Goal: Information Seeking & Learning: Learn about a topic

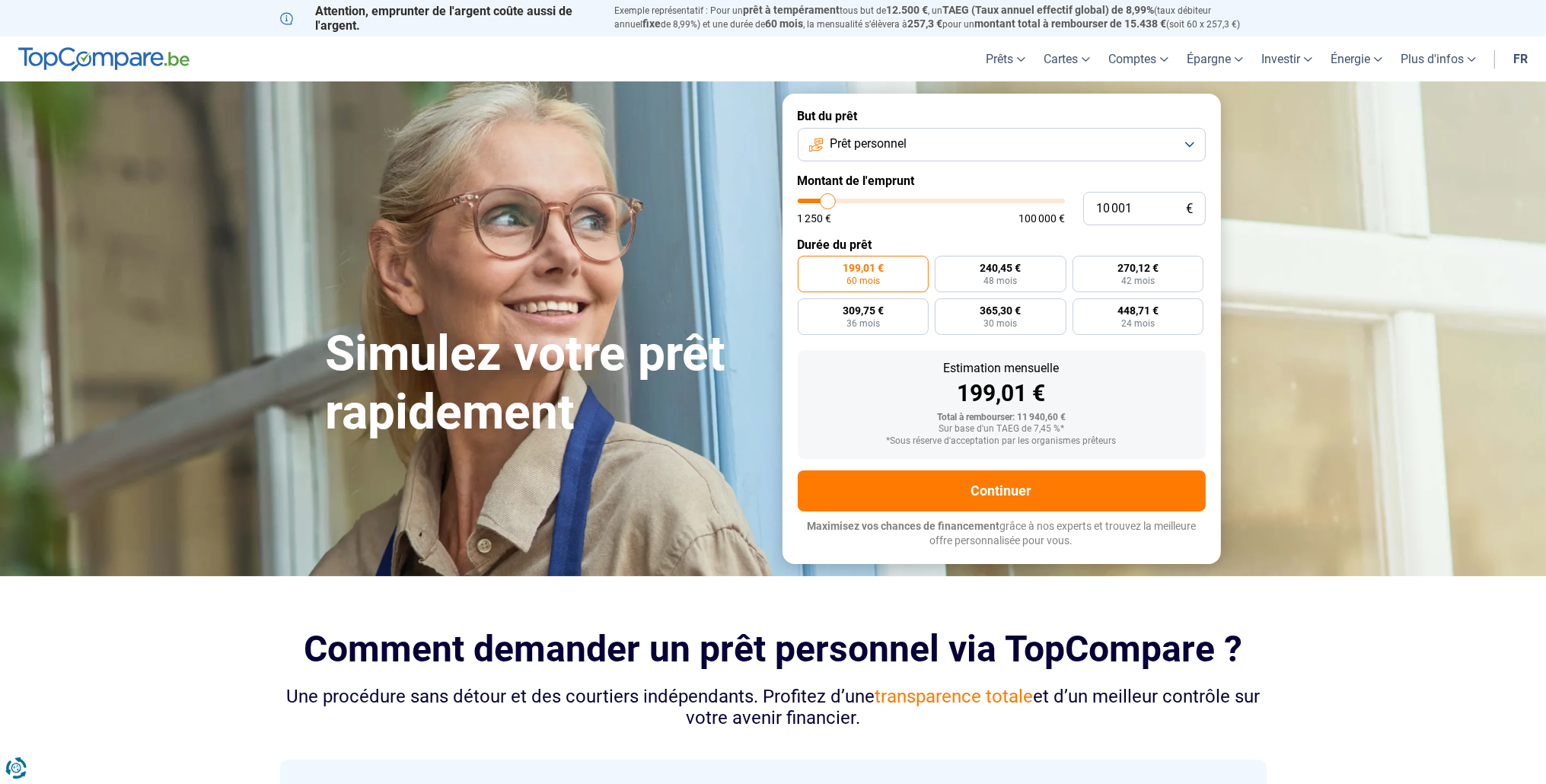
type input "14 750"
type input "14750"
type input "16 500"
type input "16500"
type input "20 000"
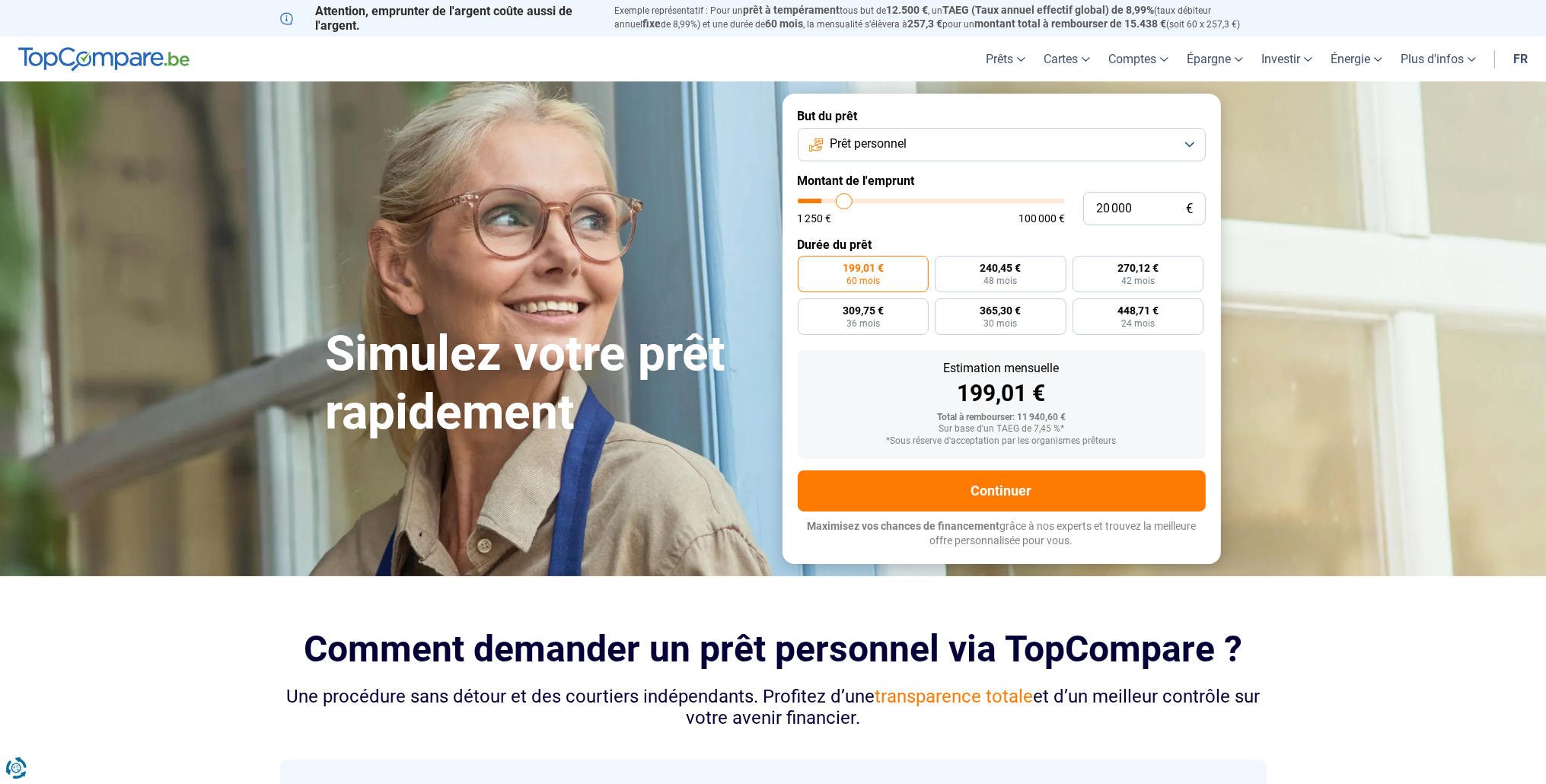
type input "20000"
type input "23 500"
type input "23500"
type input "25 250"
type input "25250"
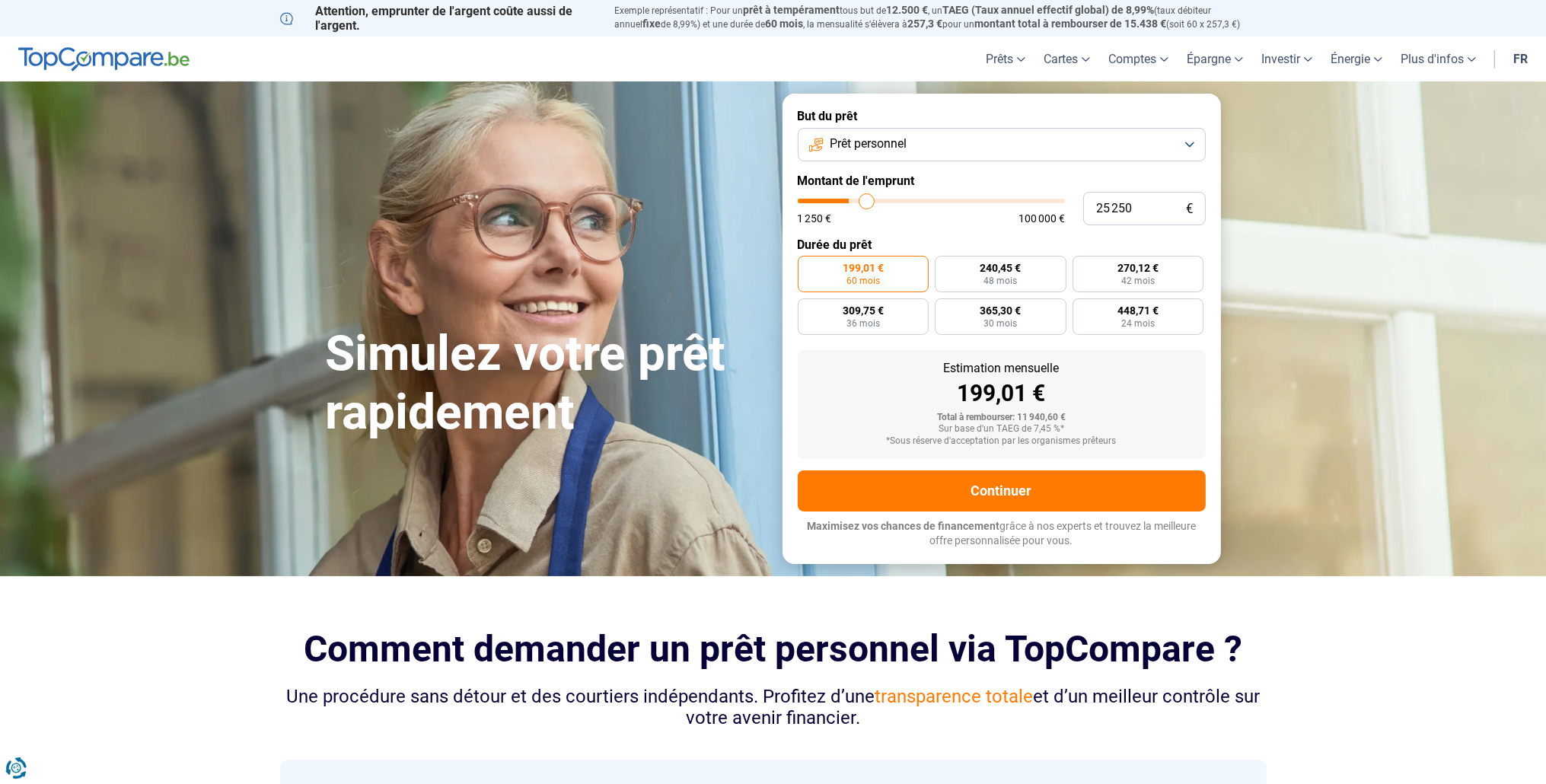
type input "27 500"
type input "27500"
type input "34 000"
type input "34000"
type input "43 250"
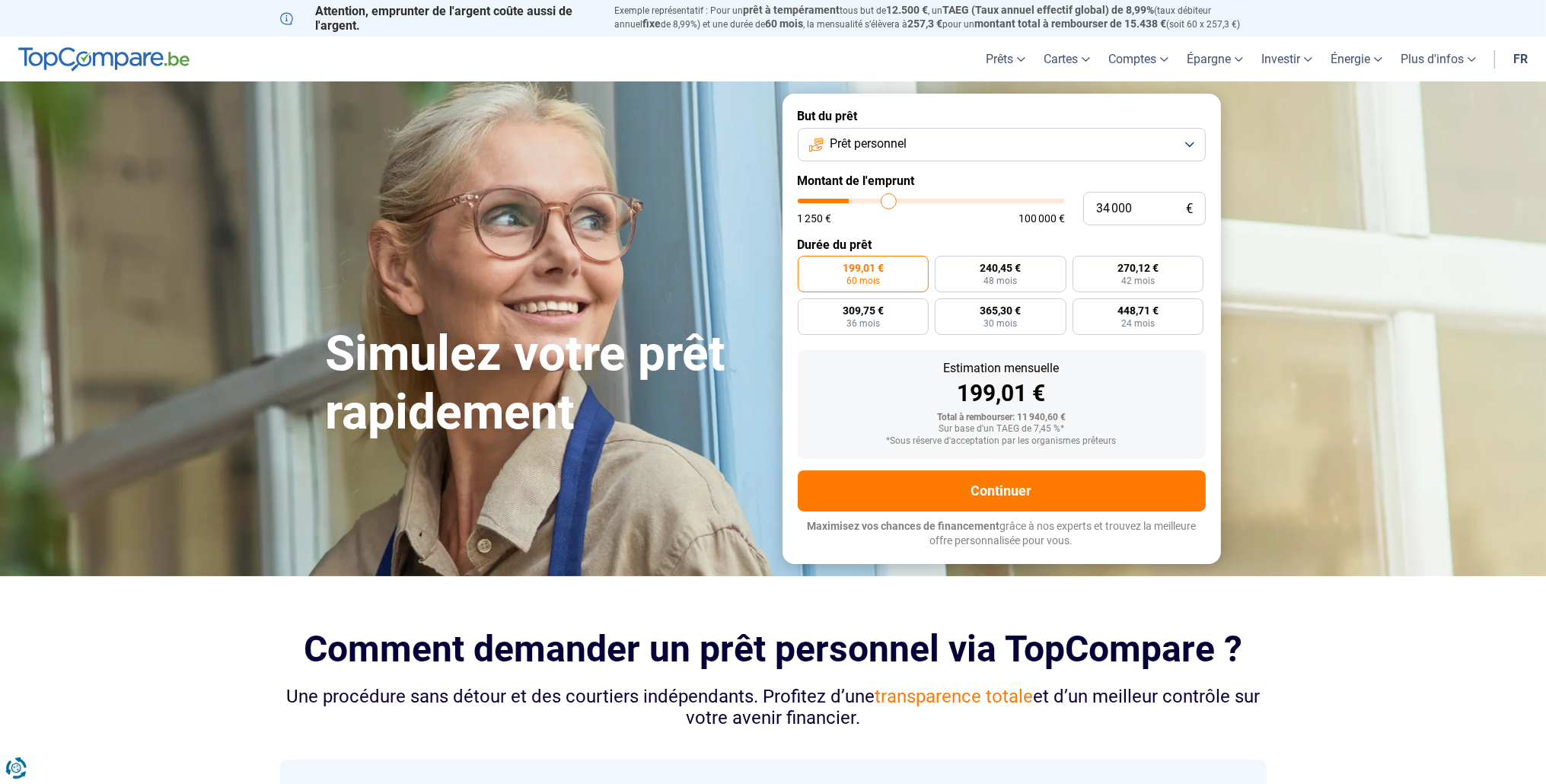
type input "43250"
type input "44 750"
type input "44750"
type input "48 250"
type input "48250"
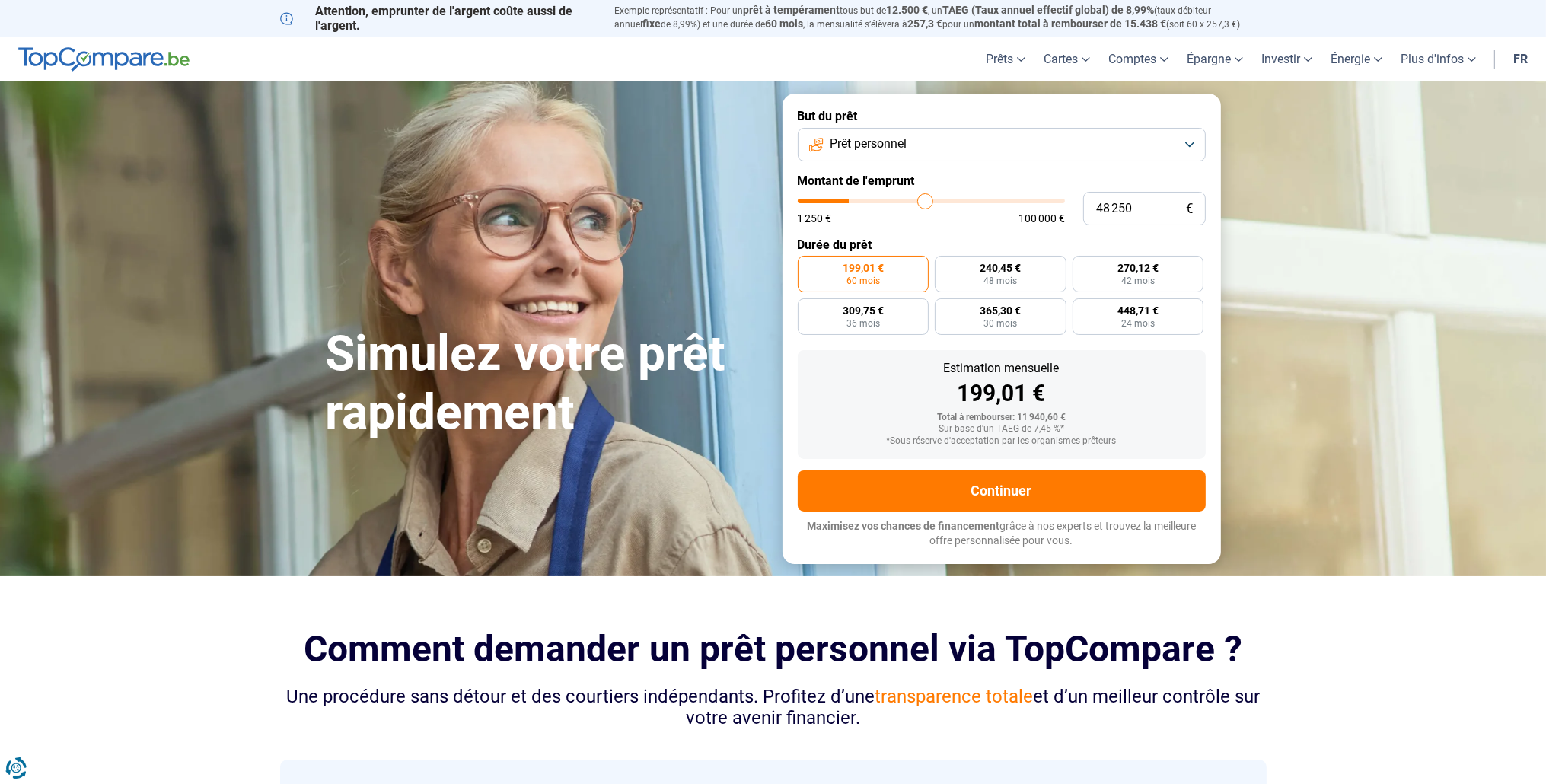
type input "49 250"
type input "49250"
type input "49 750"
type input "49750"
type input "50 000"
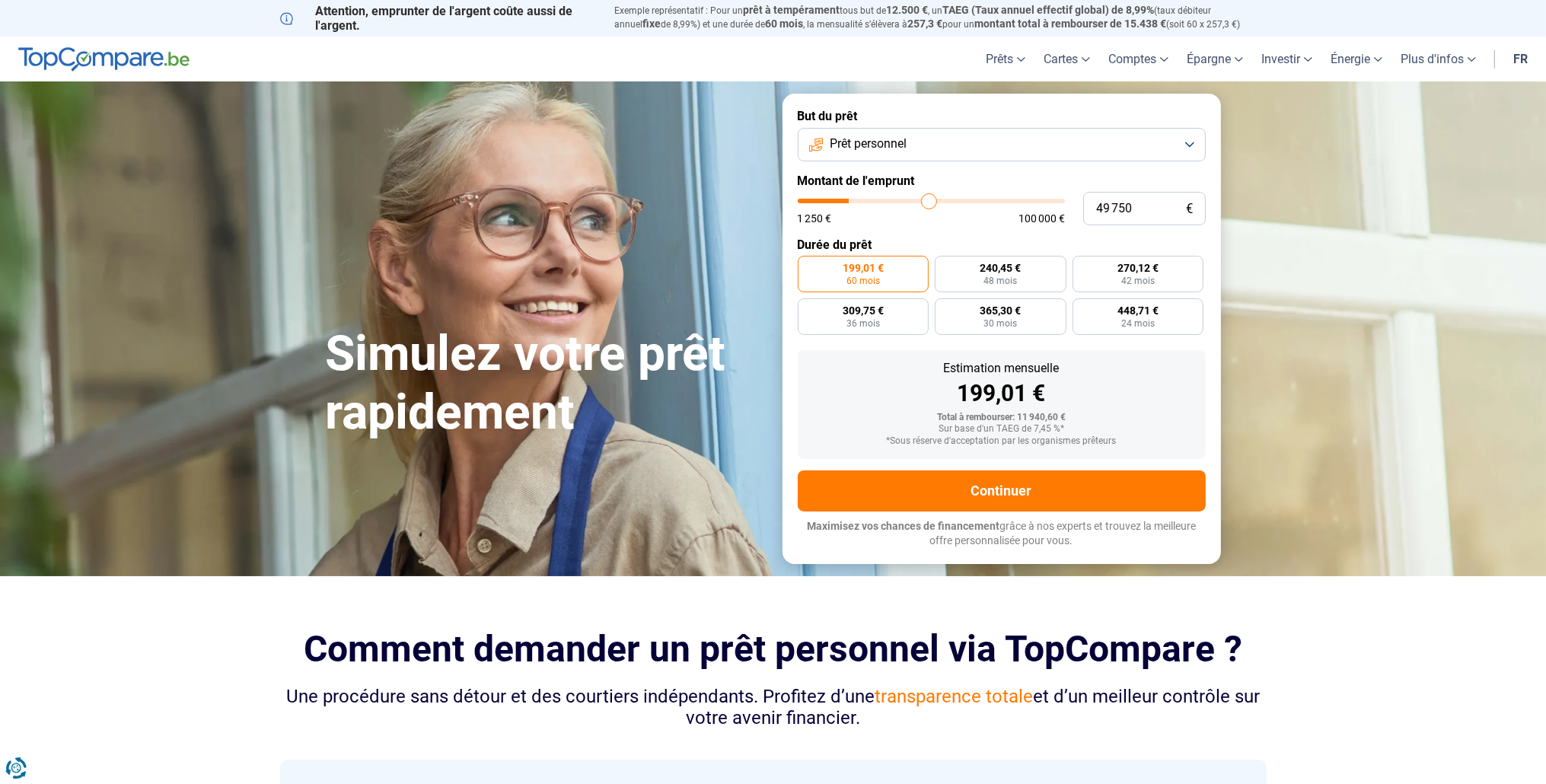
type input "50000"
type input "51 500"
type input "51500"
type input "57 000"
type input "57000"
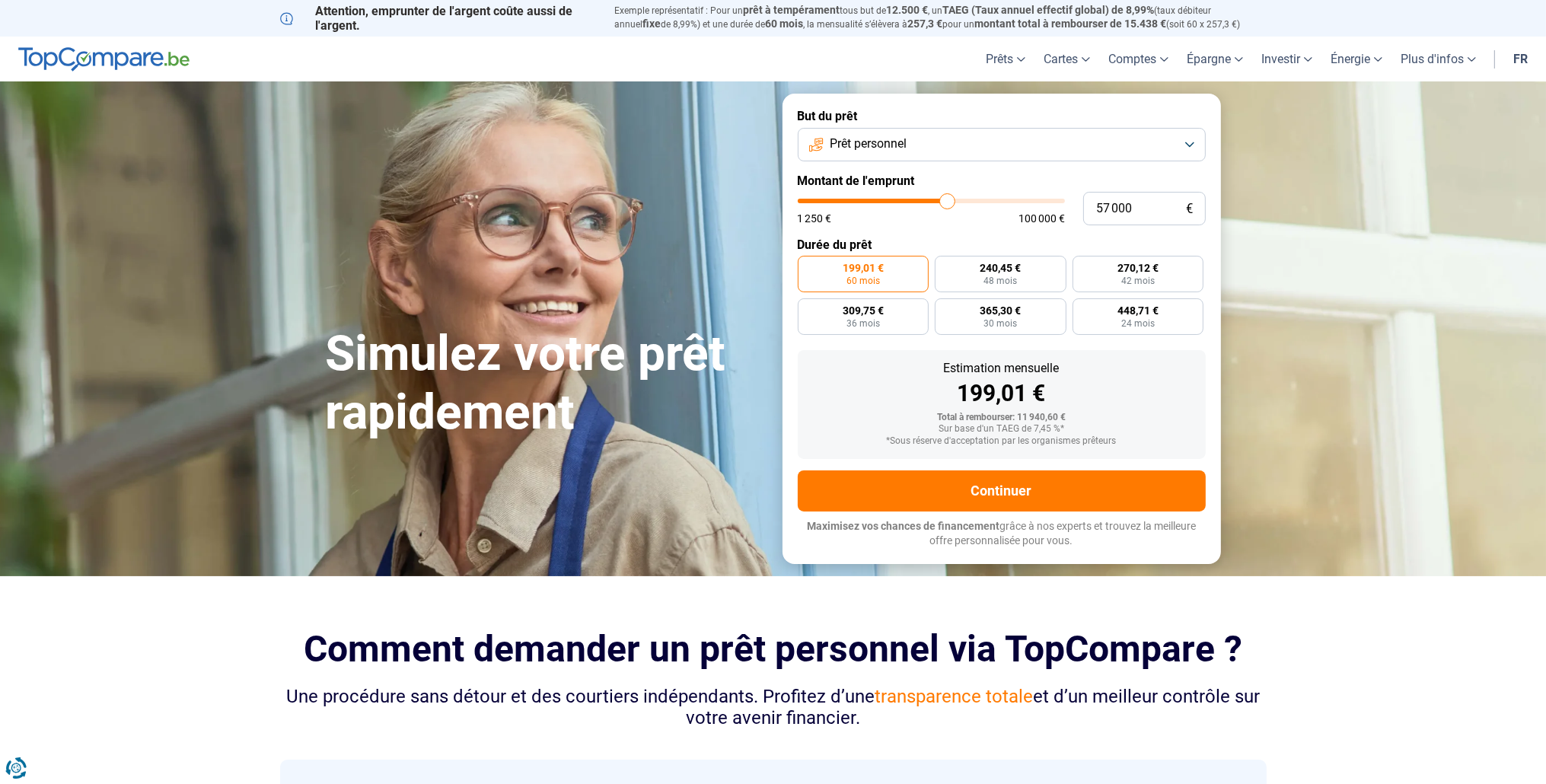
type input "63 750"
type input "63750"
type input "72 000"
type input "72000"
type input "78 750"
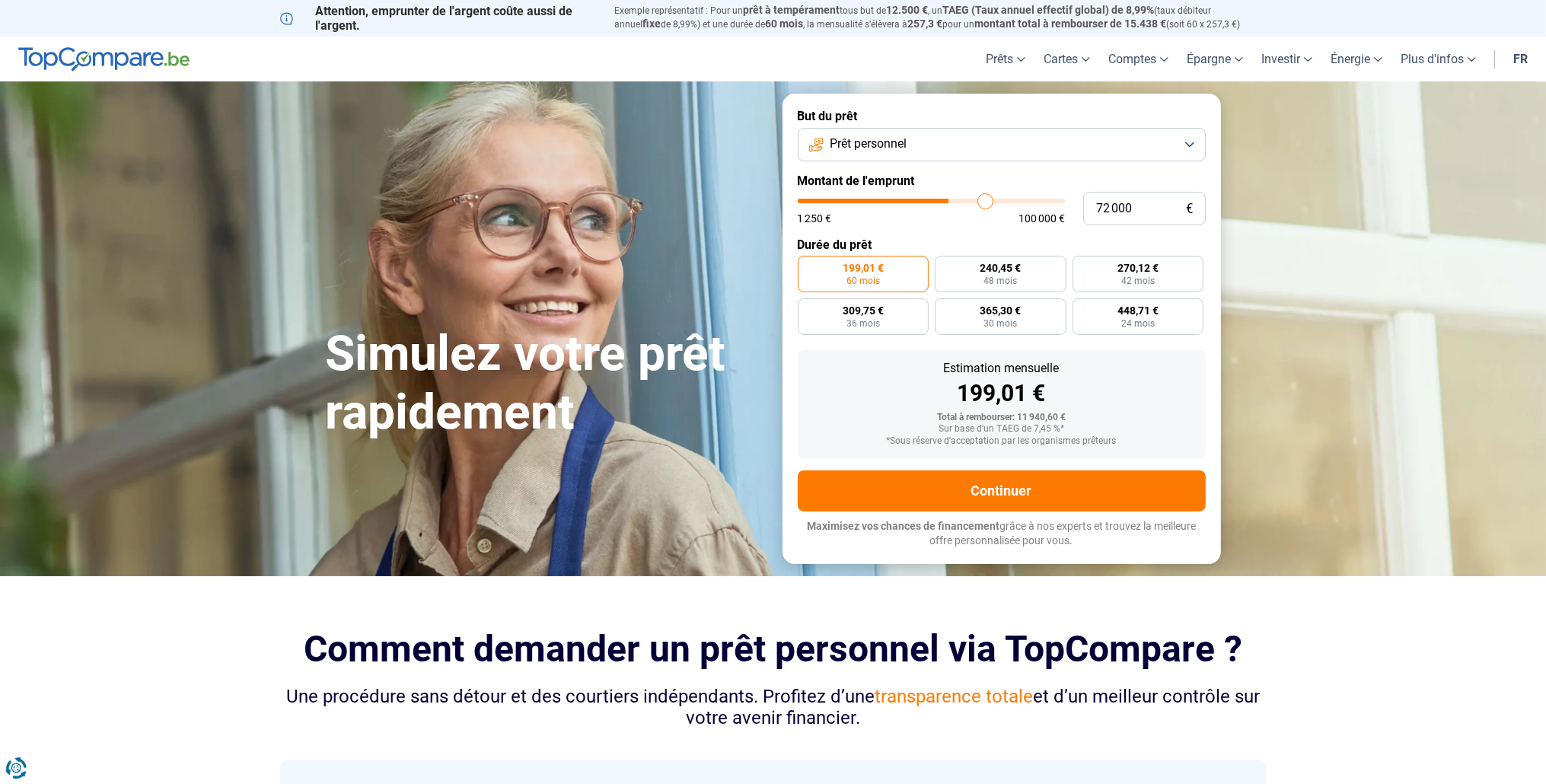
type input "78750"
type input "80 500"
type input "80500"
type input "80 750"
type input "80750"
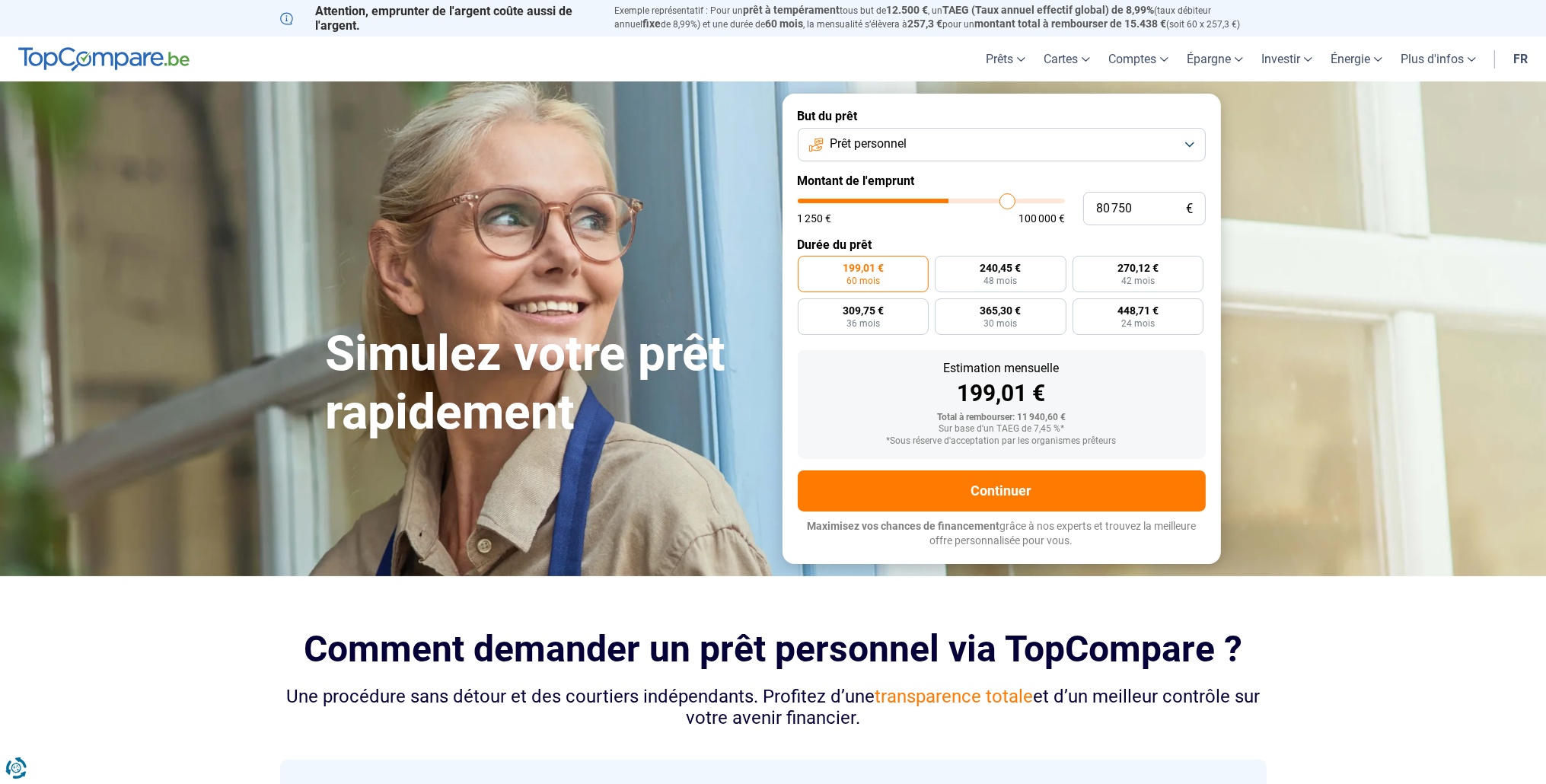
type input "82 000"
type input "82000"
type input "85 500"
type input "85500"
type input "90 500"
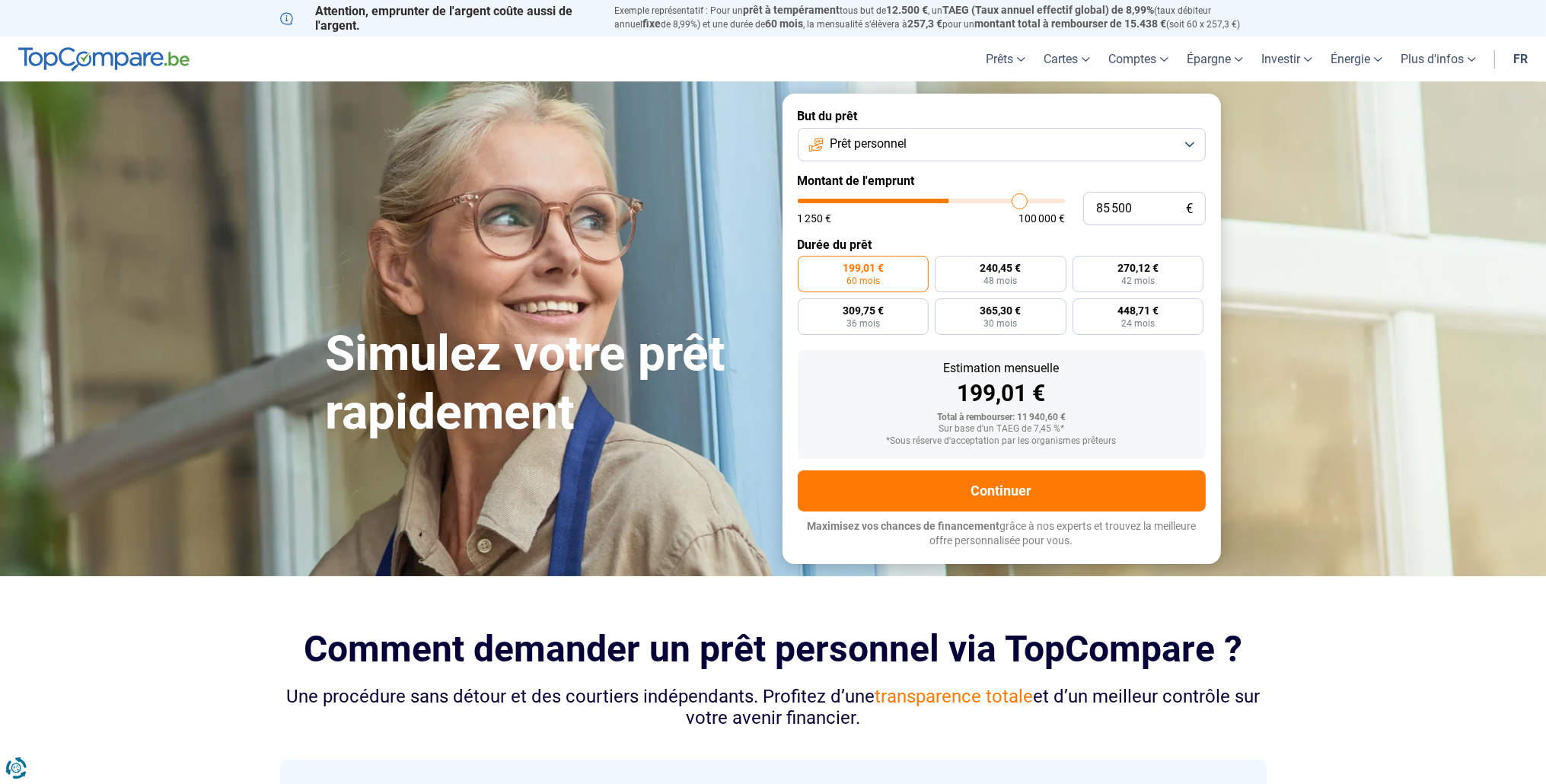
type input "90500"
type input "95 250"
type input "95250"
type input "96 250"
type input "96250"
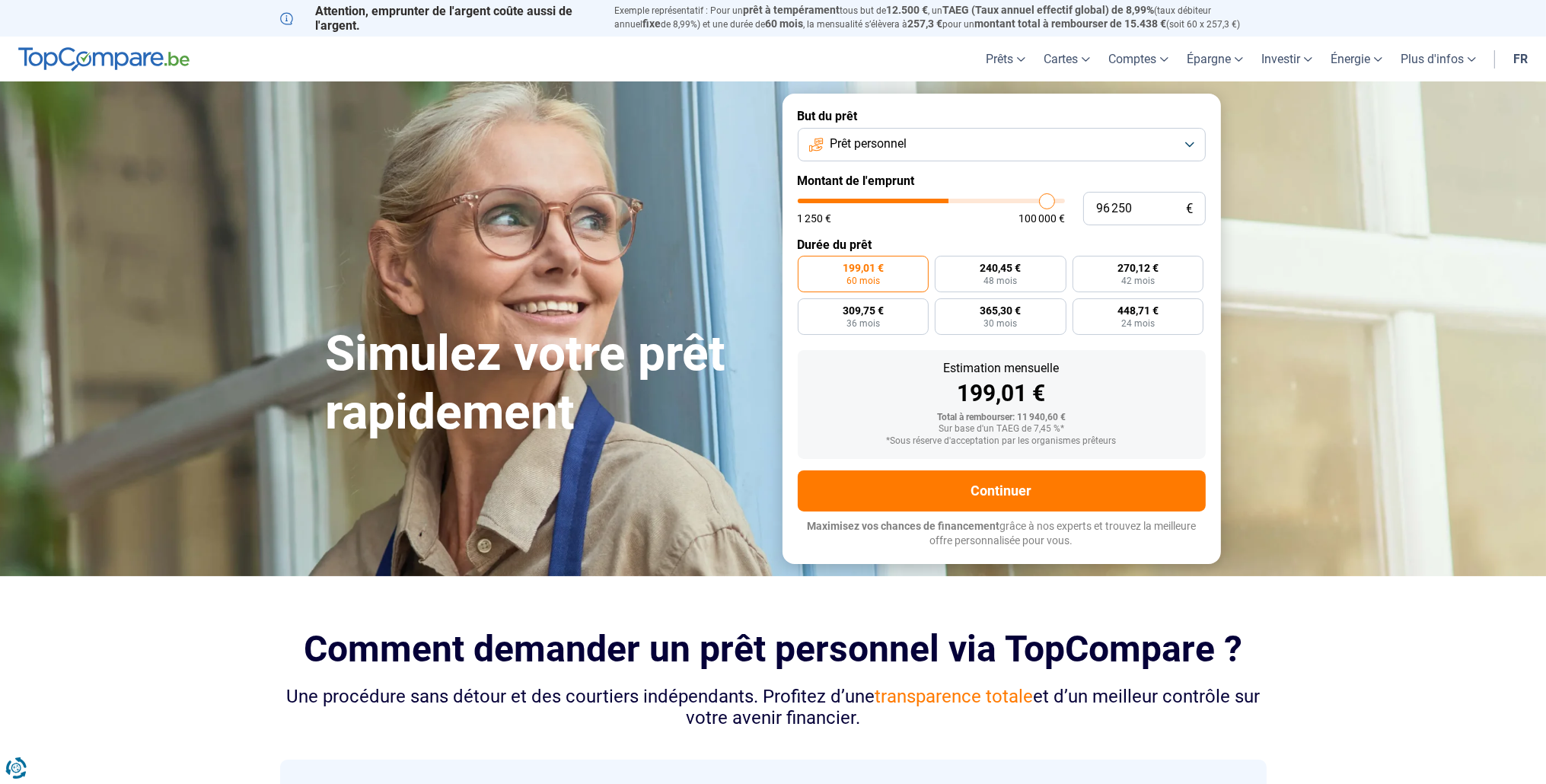
type input "96 750"
type input "96750"
type input "97 250"
type input "97250"
type input "97 500"
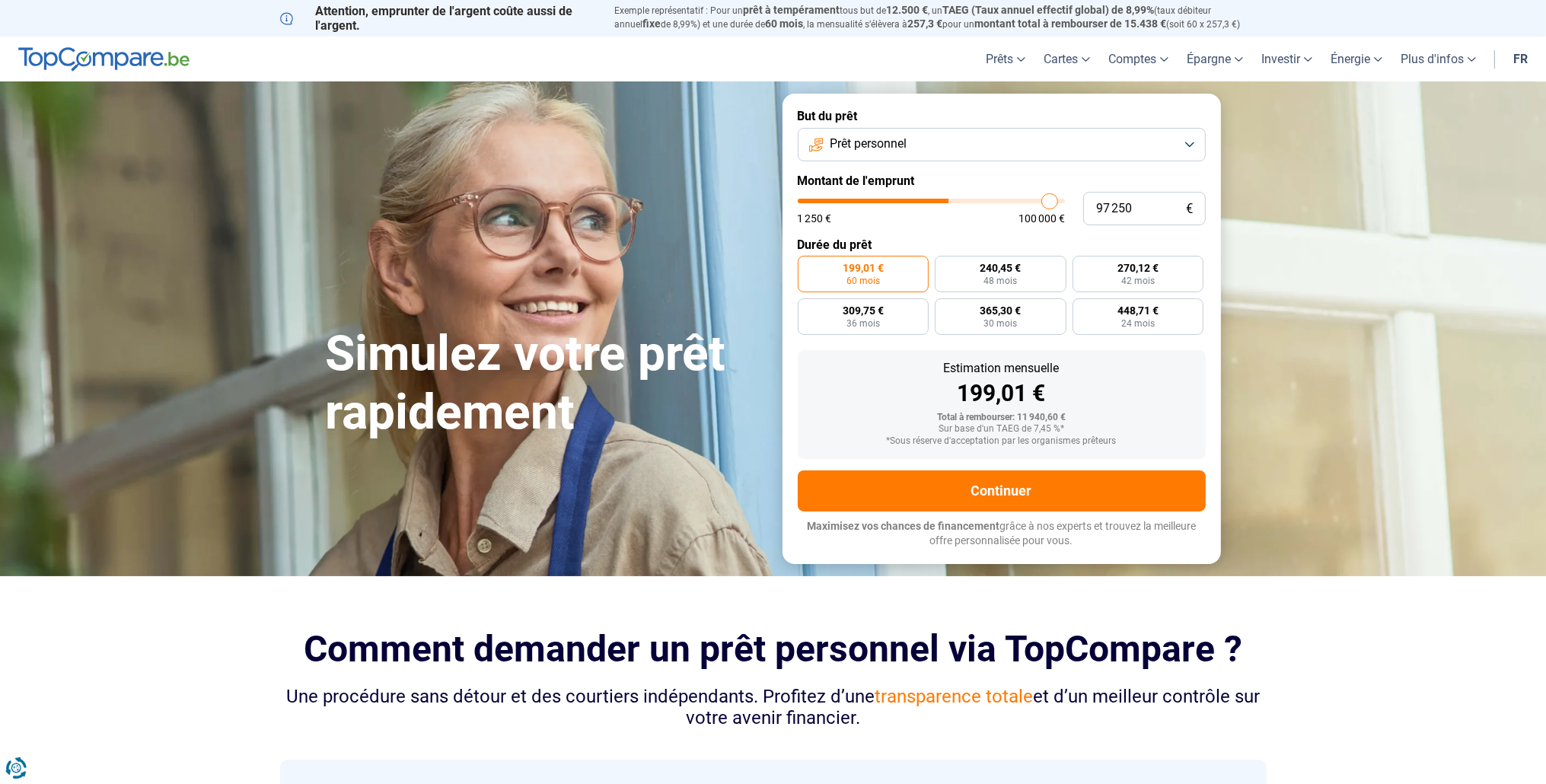
type input "97500"
type input "99 250"
type input "99250"
type input "100 000"
drag, startPoint x: 834, startPoint y: 205, endPoint x: 1071, endPoint y: 199, distance: 237.1
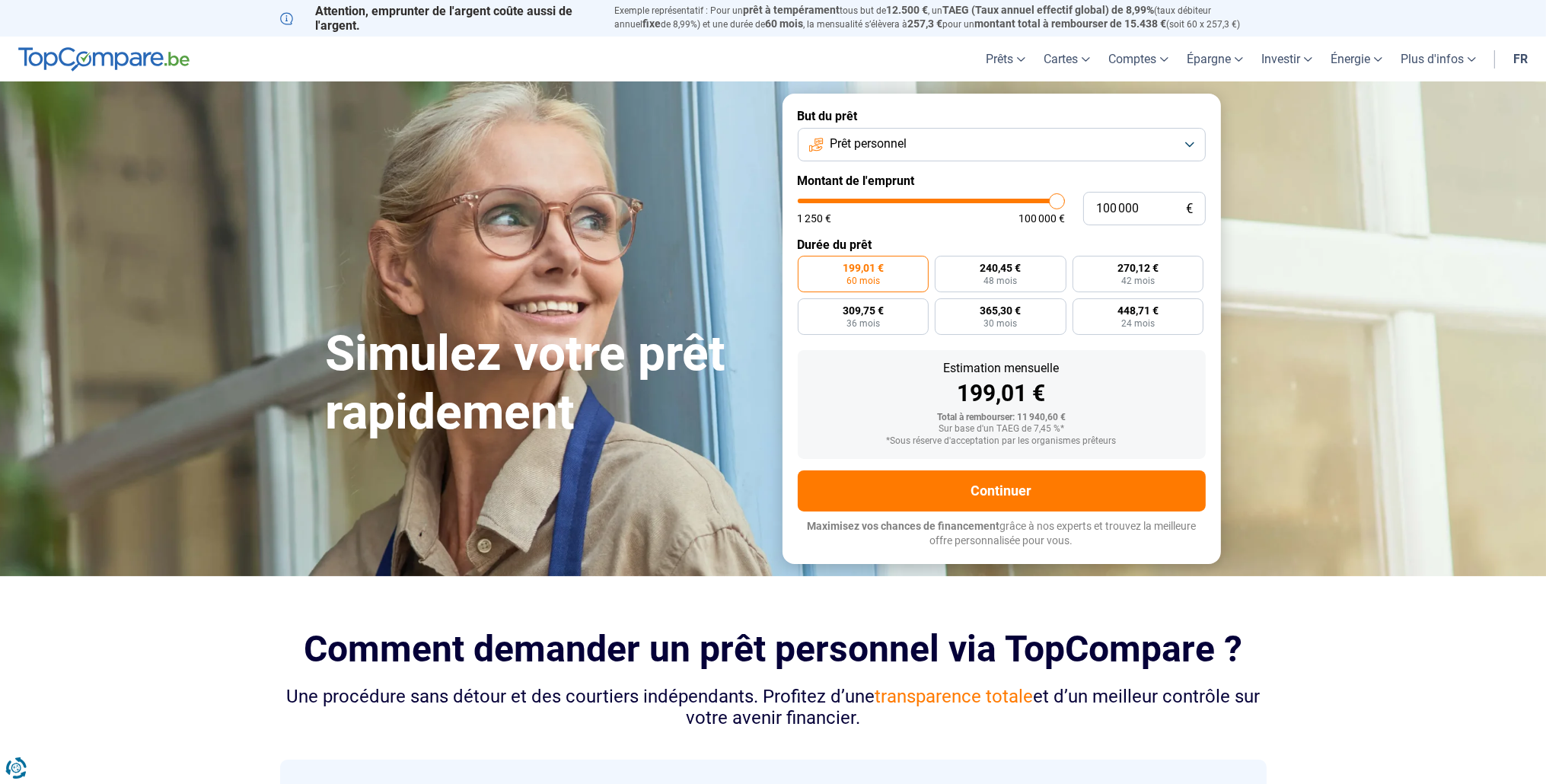
type input "100000"
click at [1065, 199] on input "range" at bounding box center [931, 200] width 267 height 5
radio input "false"
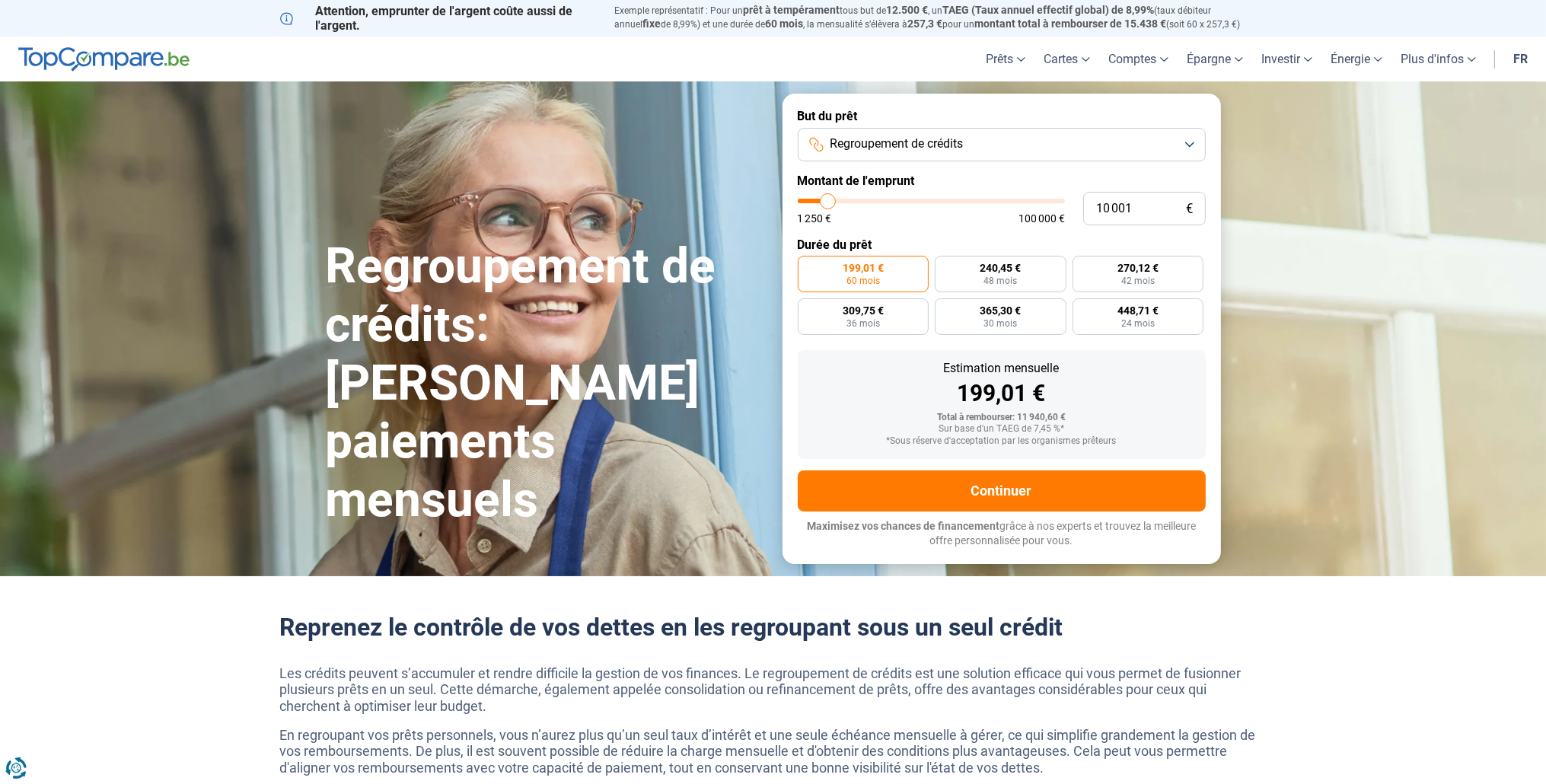
click at [1191, 136] on button "Regroupement de crédits" at bounding box center [1002, 144] width 408 height 33
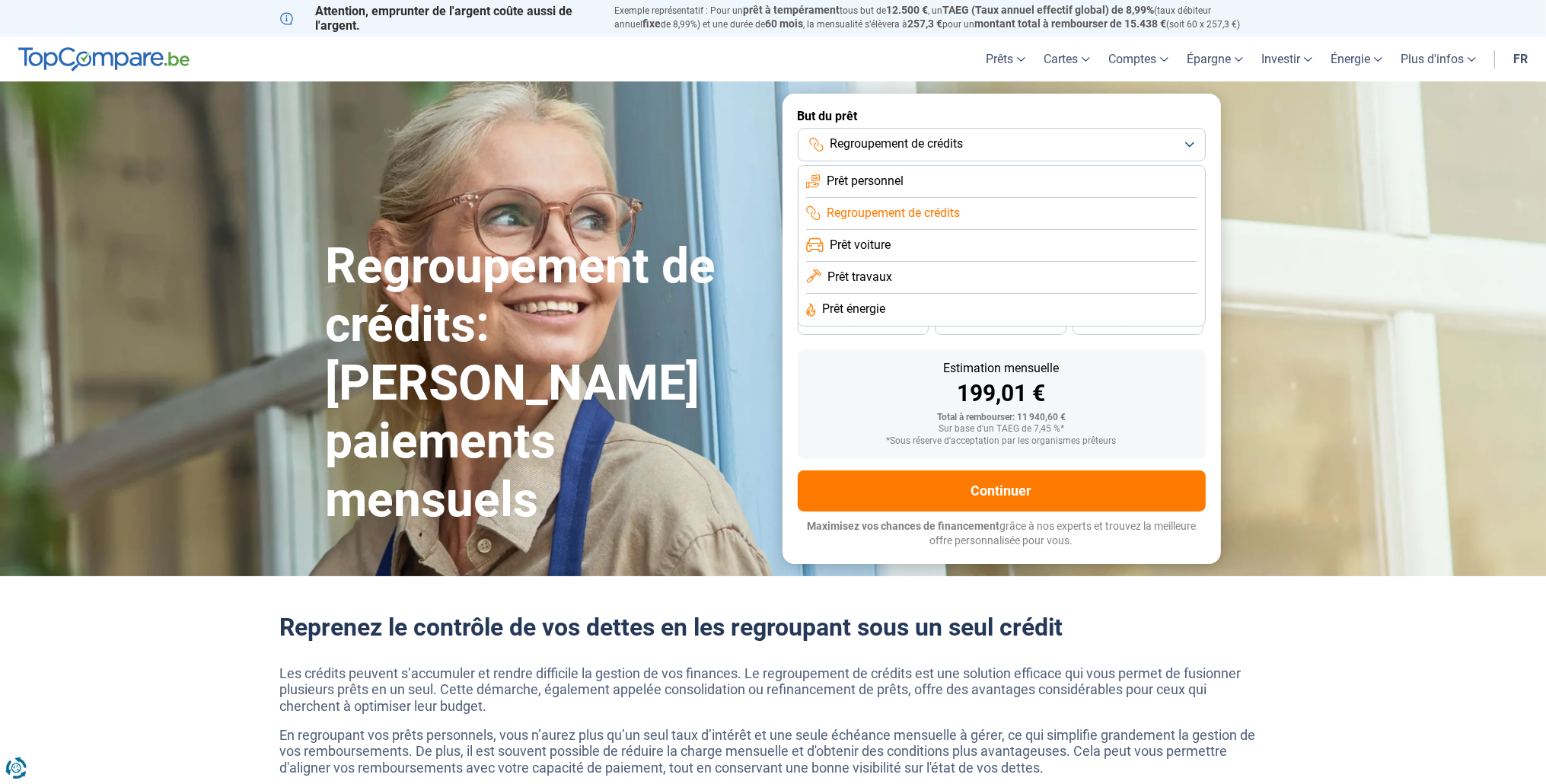
click at [1191, 136] on button "Regroupement de crédits" at bounding box center [1002, 144] width 408 height 33
